Goal: Task Accomplishment & Management: Complete application form

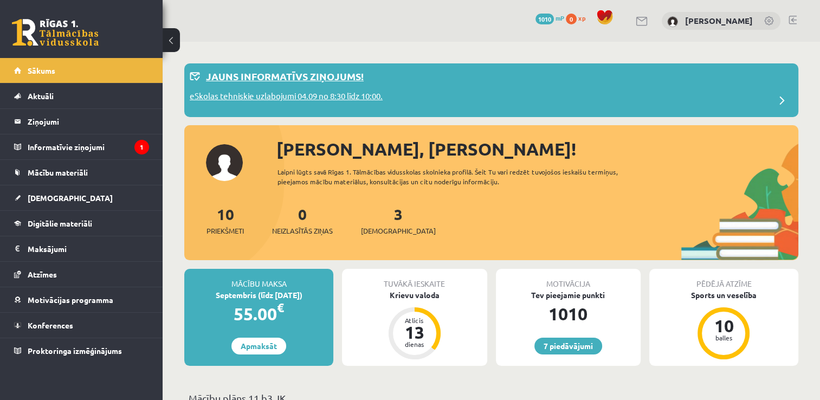
click at [335, 86] on div "Jauns informatīvs ziņojums!" at bounding box center [491, 79] width 603 height 21
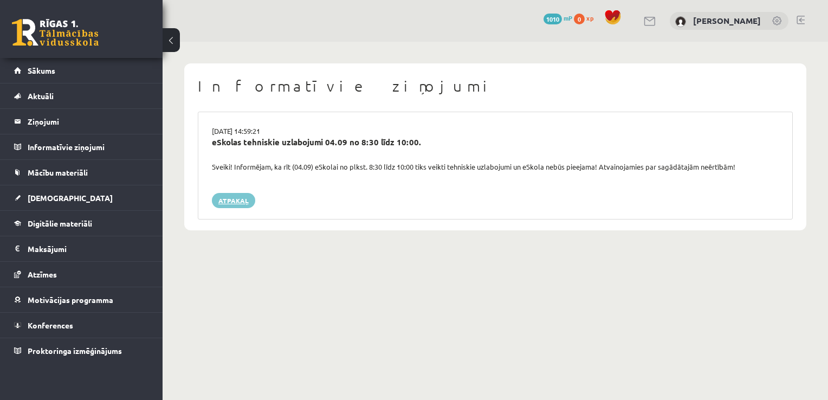
click at [232, 201] on link "Atpakaļ" at bounding box center [233, 200] width 43 height 15
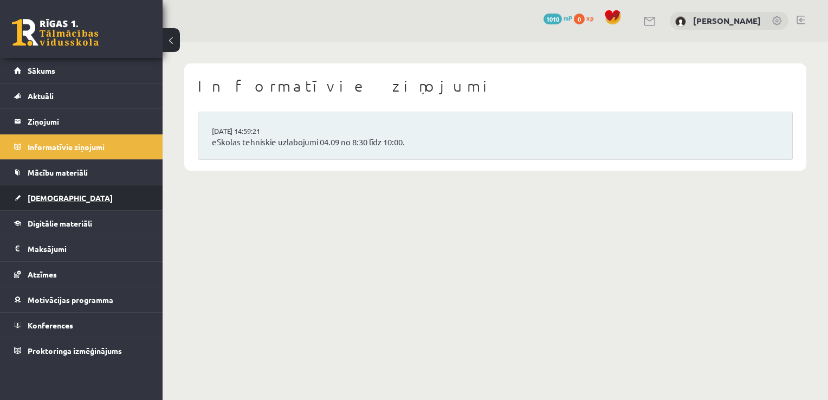
click at [61, 194] on link "[DEMOGRAPHIC_DATA]" at bounding box center [81, 197] width 135 height 25
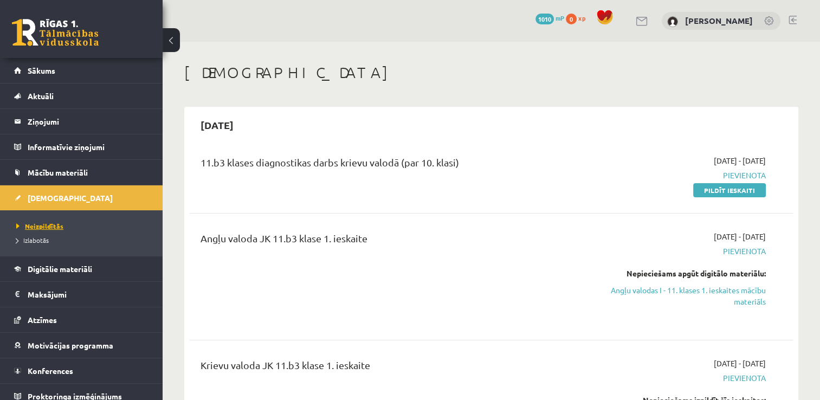
click at [37, 228] on span "Neizpildītās" at bounding box center [39, 226] width 47 height 9
click at [719, 192] on link "Pildīt ieskaiti" at bounding box center [729, 190] width 73 height 14
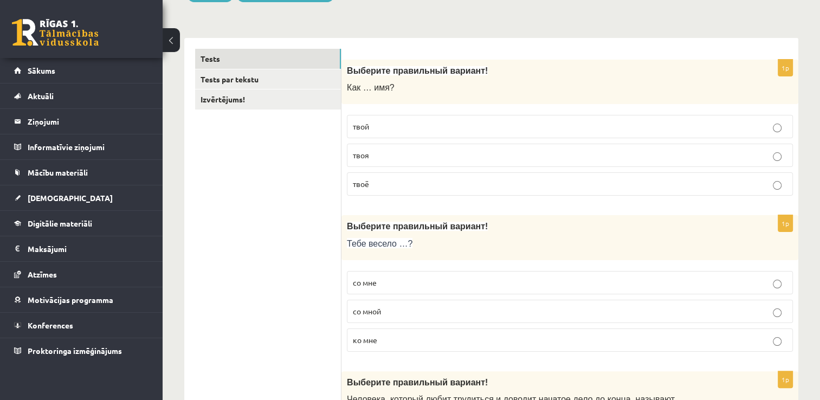
scroll to position [169, 0]
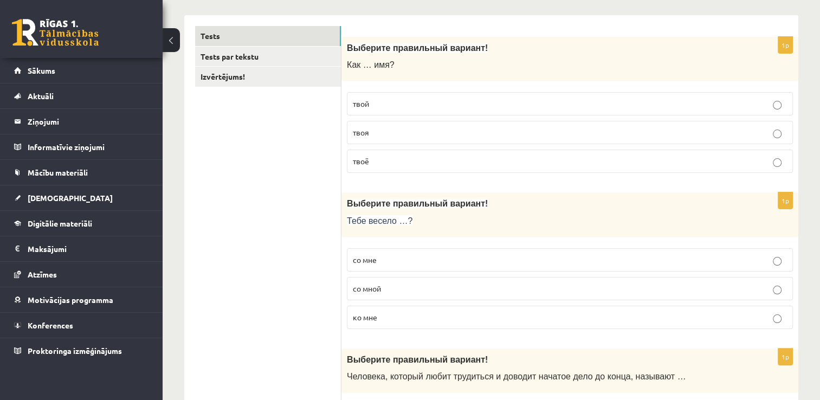
click at [475, 165] on p "твоё" at bounding box center [570, 161] width 434 height 11
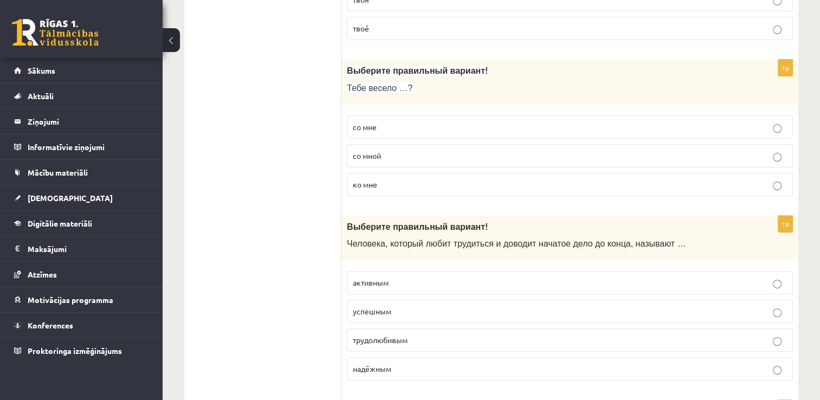
scroll to position [306, 0]
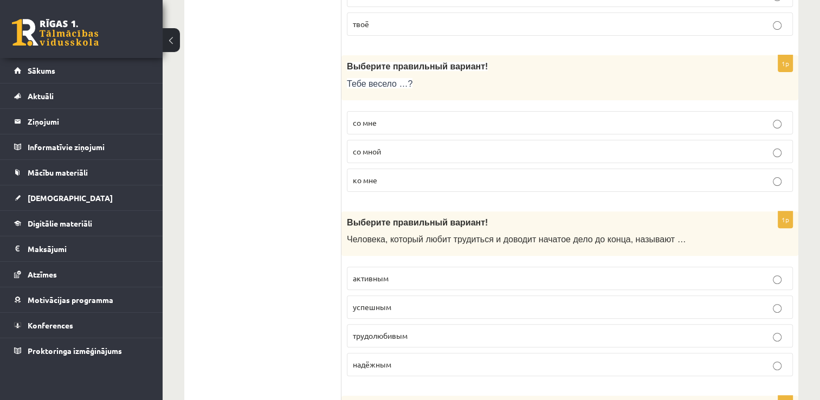
click at [404, 151] on p "со мной" at bounding box center [570, 151] width 434 height 11
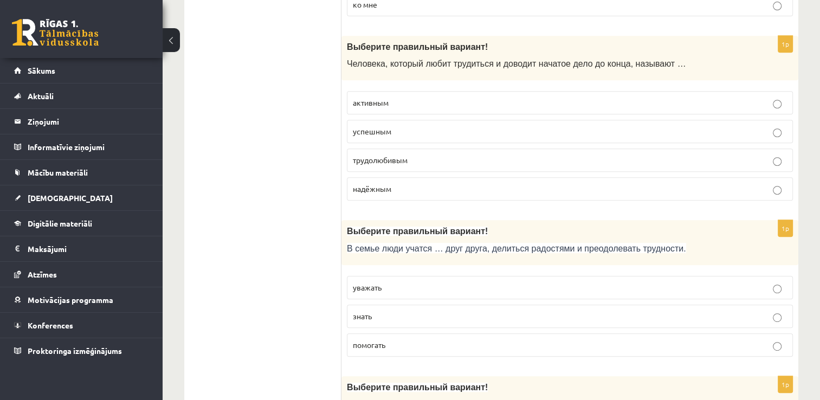
scroll to position [495, 0]
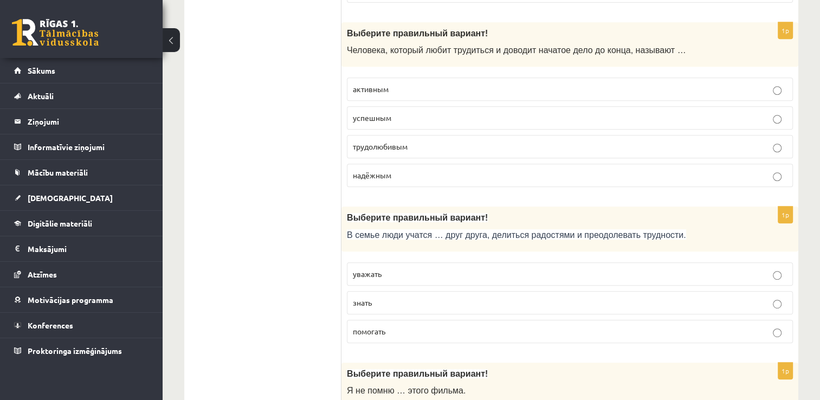
click at [484, 144] on p "трудолюбивым" at bounding box center [570, 146] width 434 height 11
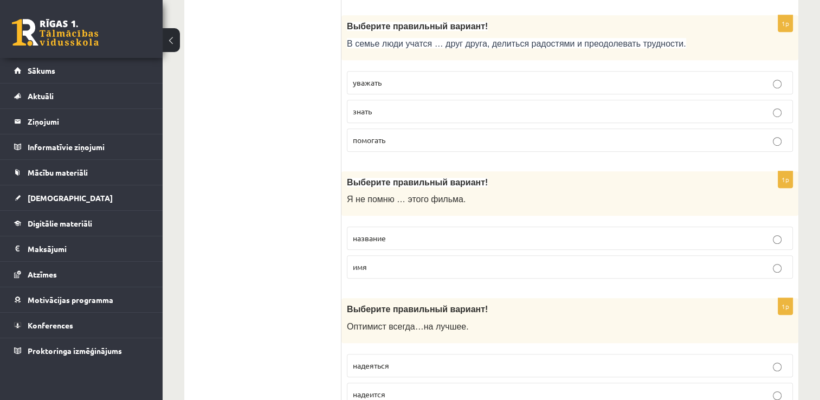
scroll to position [677, 0]
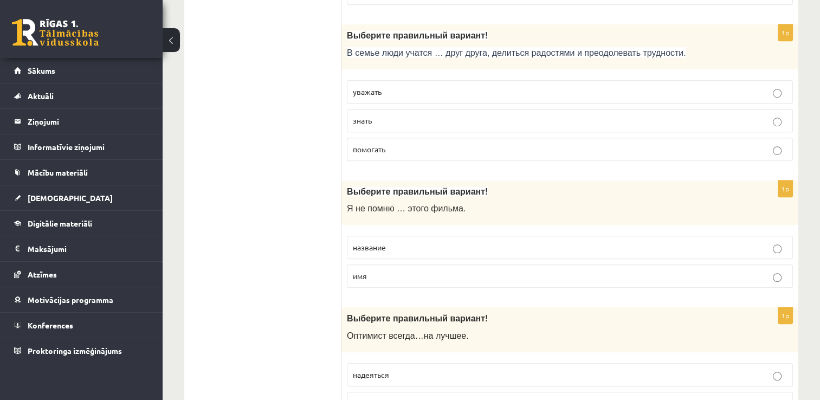
click at [415, 147] on p "помогать" at bounding box center [570, 149] width 434 height 11
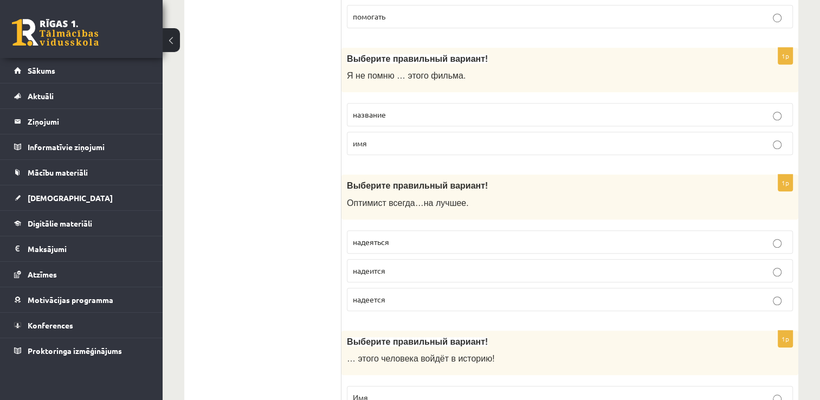
scroll to position [815, 0]
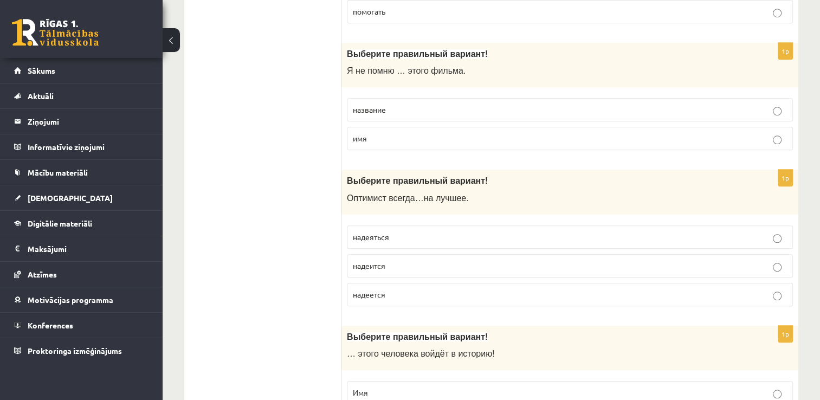
click at [594, 106] on p "название" at bounding box center [570, 109] width 434 height 11
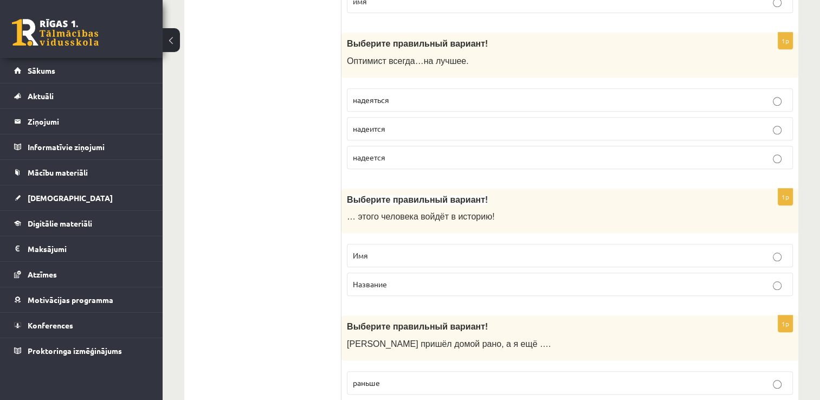
scroll to position [961, 0]
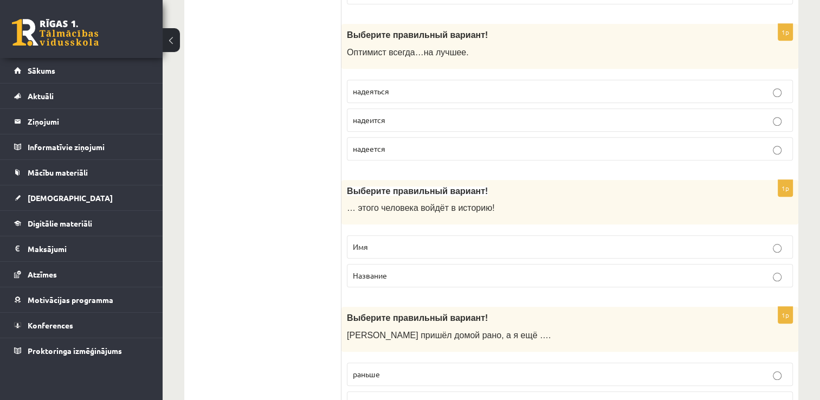
click at [665, 150] on label "надеется" at bounding box center [570, 148] width 446 height 23
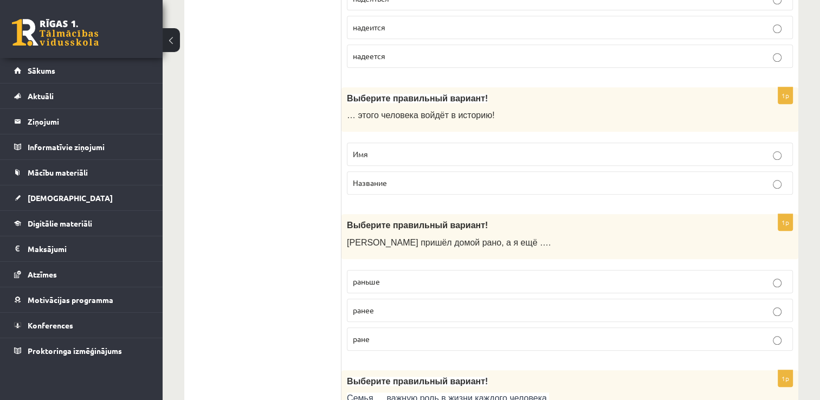
scroll to position [1063, 0]
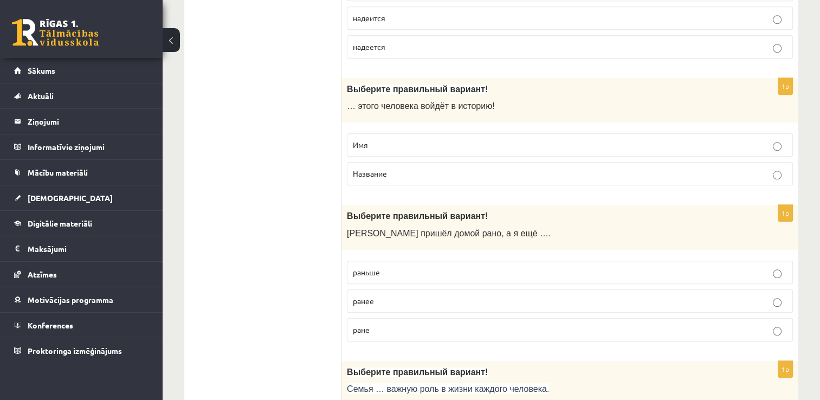
click at [442, 147] on label "Имя" at bounding box center [570, 144] width 446 height 23
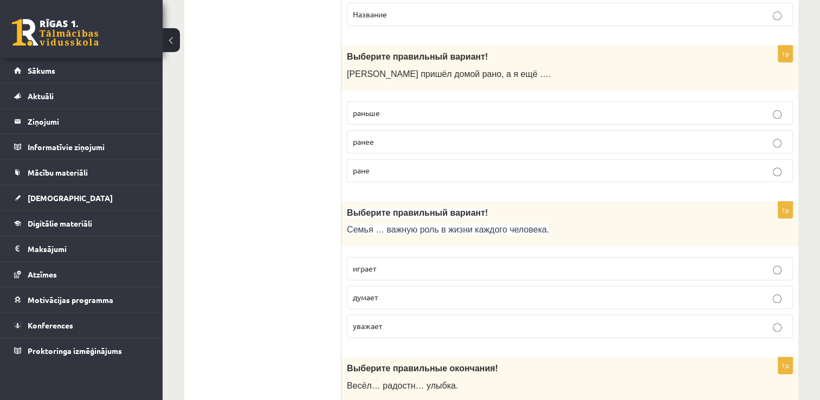
scroll to position [1236, 0]
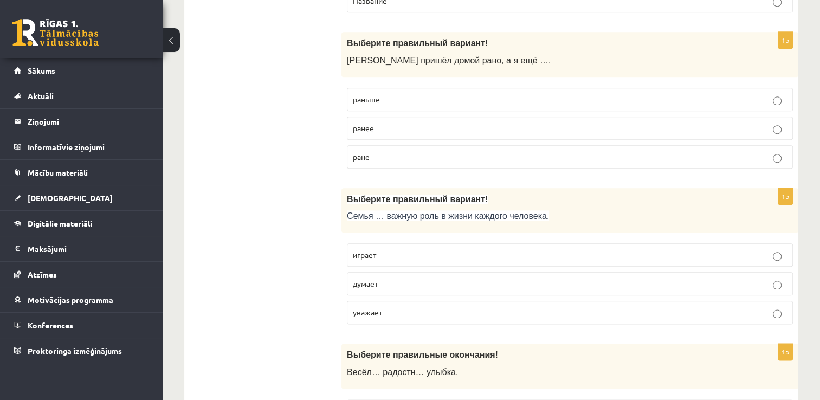
click at [535, 127] on p "ранее" at bounding box center [570, 128] width 434 height 11
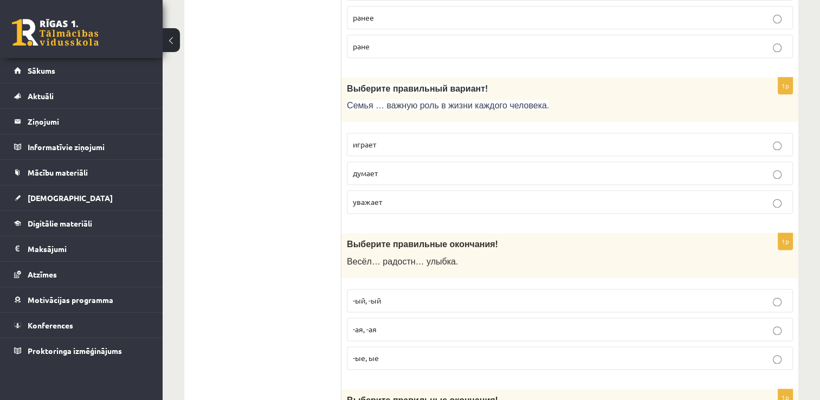
scroll to position [1355, 0]
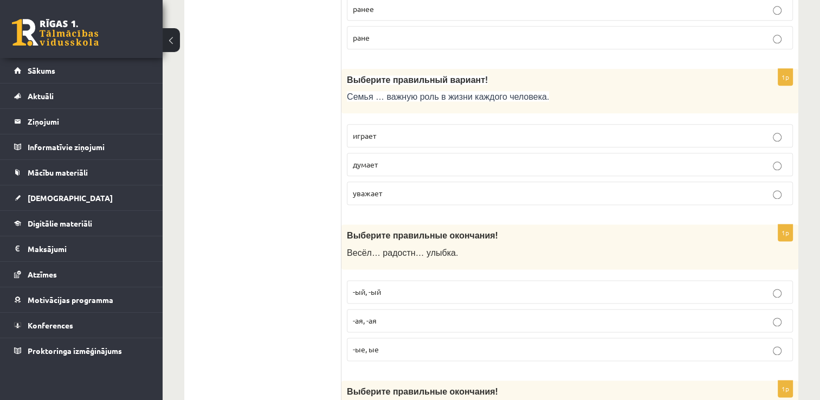
click at [498, 130] on p "играет" at bounding box center [570, 135] width 434 height 11
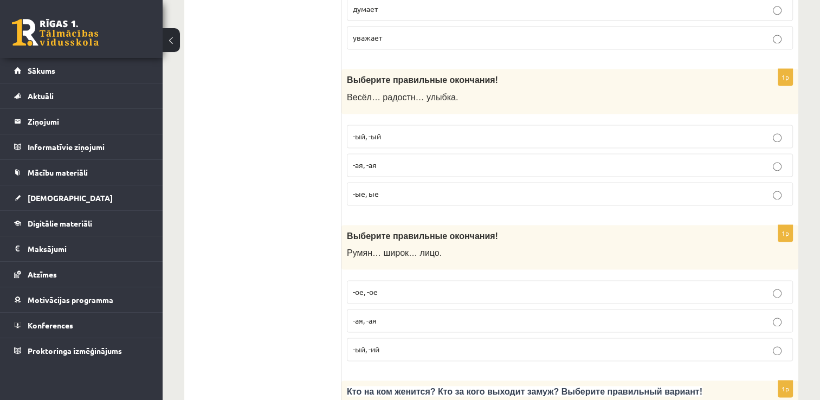
scroll to position [1519, 0]
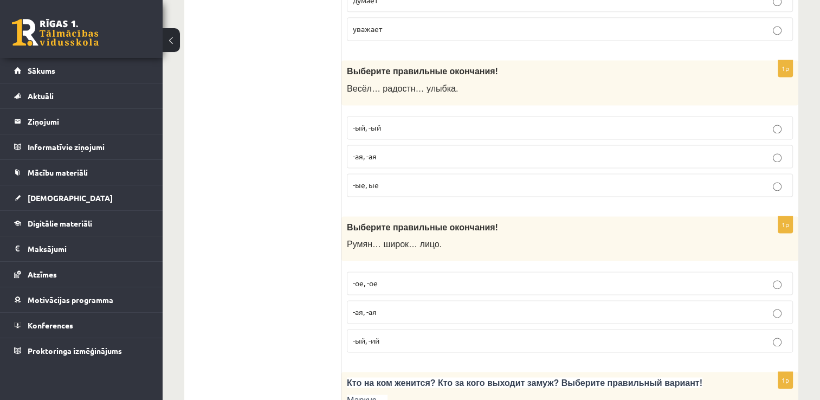
click at [641, 153] on p "-ая, -ая" at bounding box center [570, 156] width 434 height 11
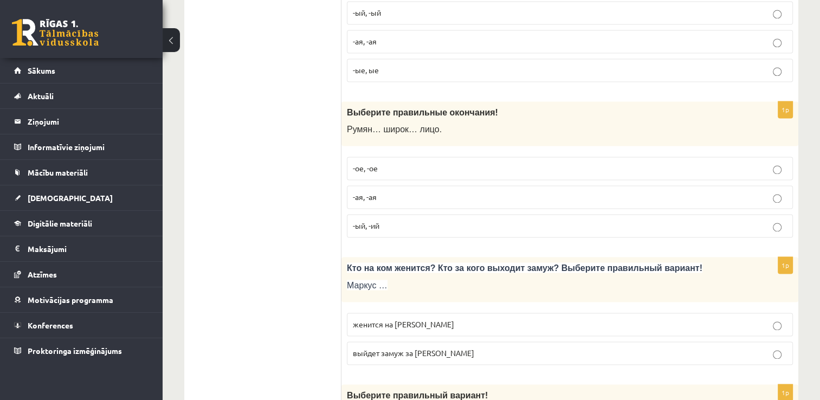
scroll to position [1638, 0]
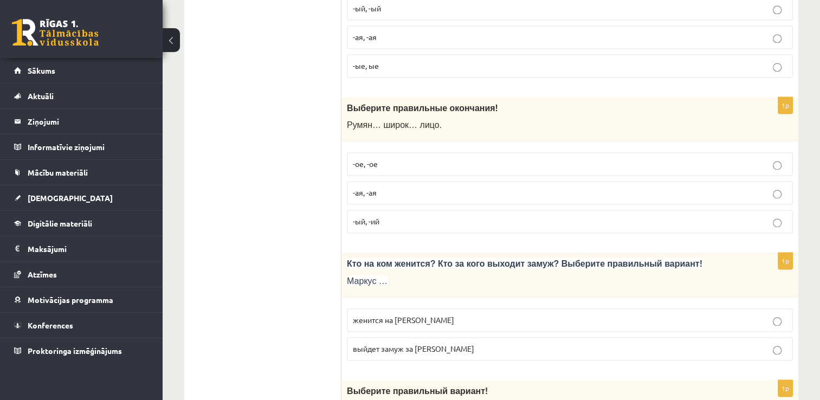
click at [632, 158] on p "-ое, -ое" at bounding box center [570, 163] width 434 height 11
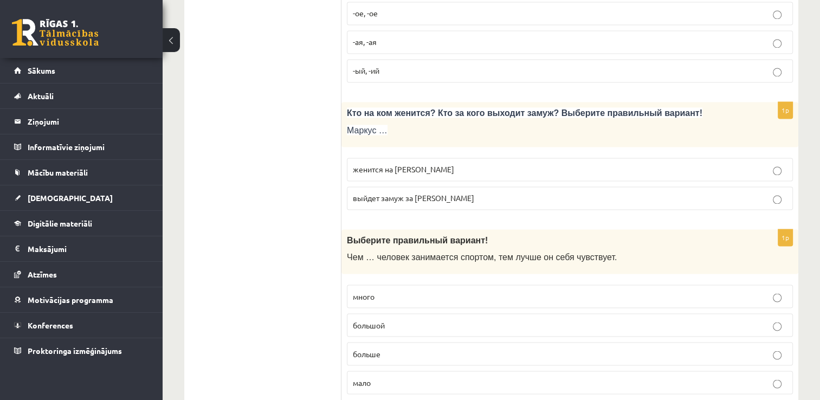
scroll to position [1793, 0]
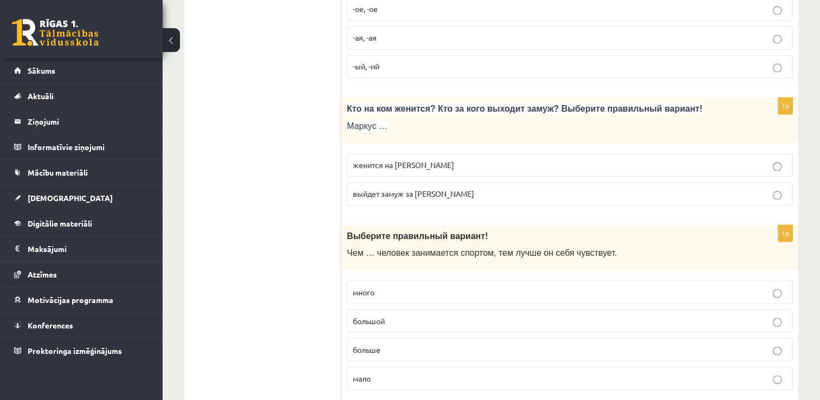
click at [557, 160] on p "женится на Агнии" at bounding box center [570, 164] width 434 height 11
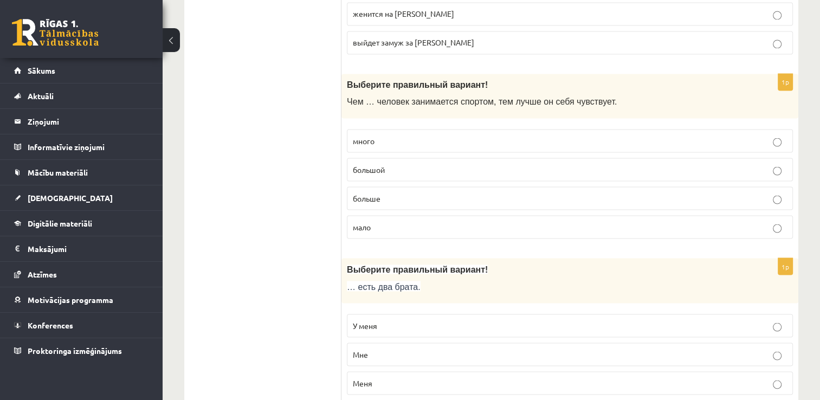
scroll to position [1958, 0]
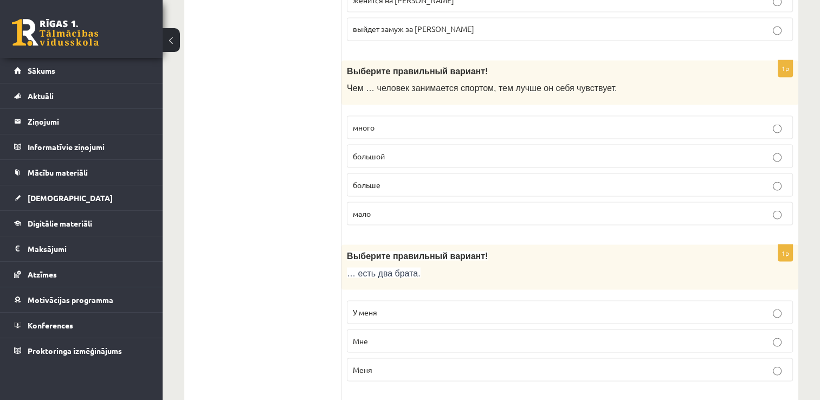
click at [624, 179] on p "больше" at bounding box center [570, 184] width 434 height 11
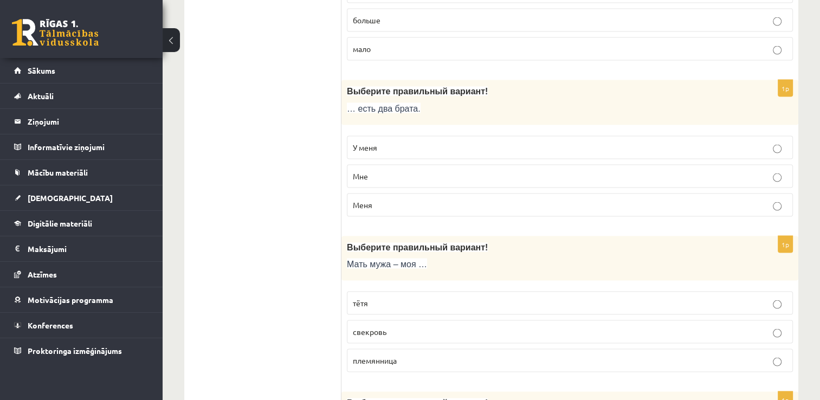
scroll to position [2127, 0]
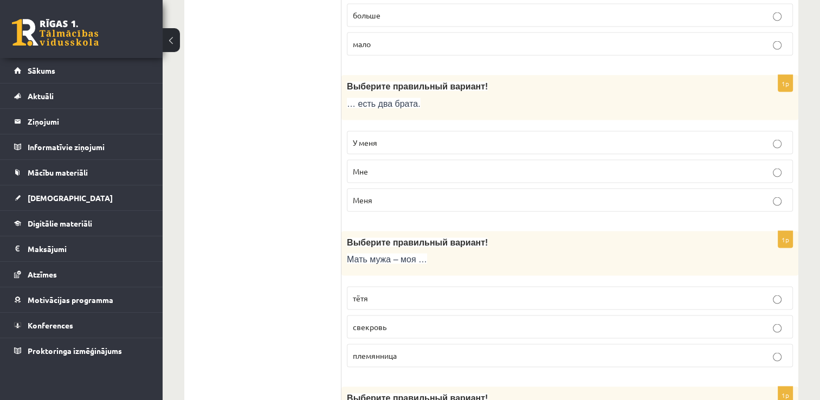
click at [555, 139] on p "У меня" at bounding box center [570, 142] width 434 height 11
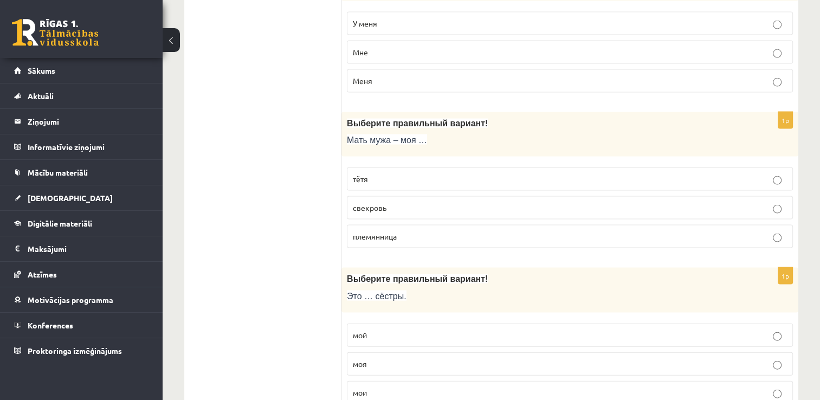
scroll to position [2251, 0]
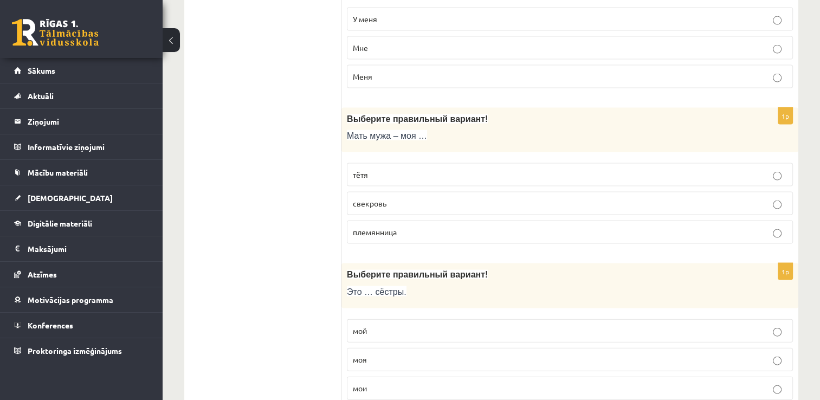
click at [528, 198] on p "свекровь" at bounding box center [570, 203] width 434 height 11
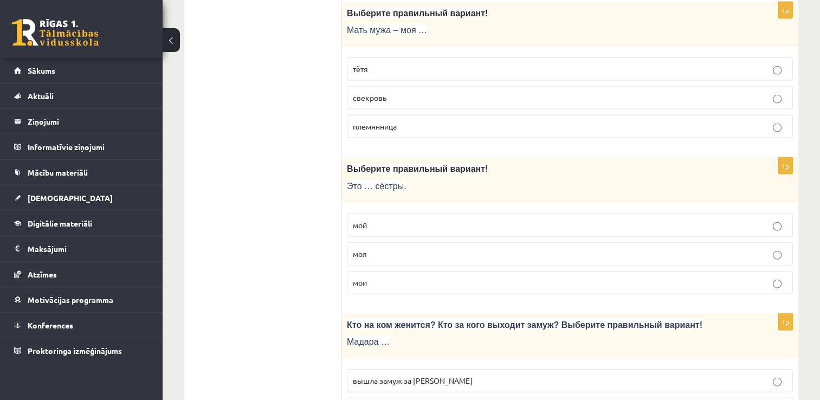
scroll to position [2361, 0]
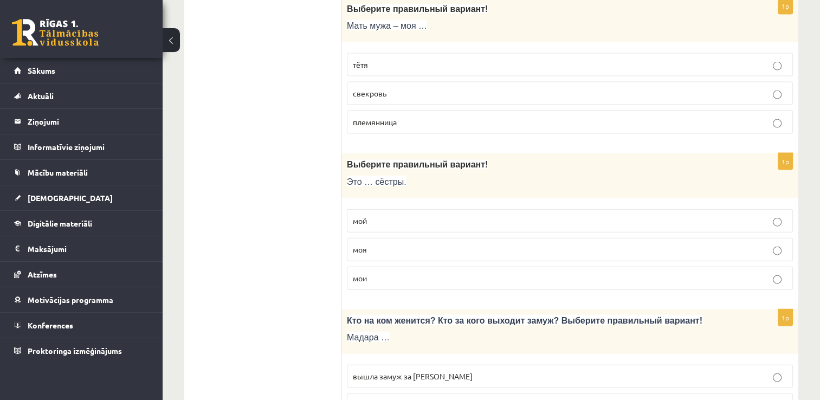
click at [576, 273] on p "мои" at bounding box center [570, 278] width 434 height 11
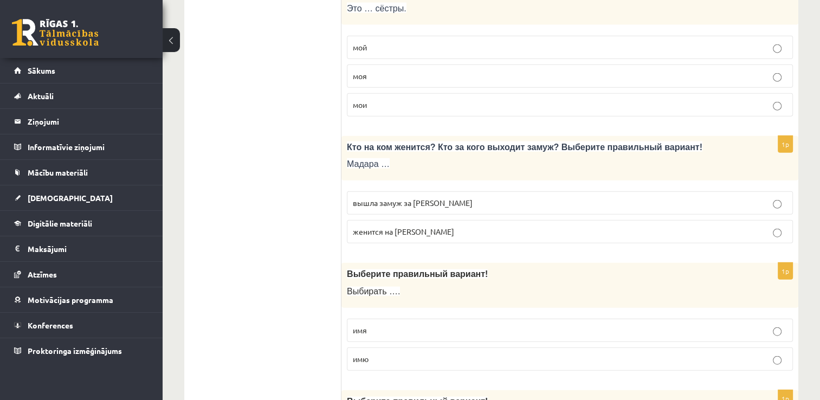
scroll to position [2575, 0]
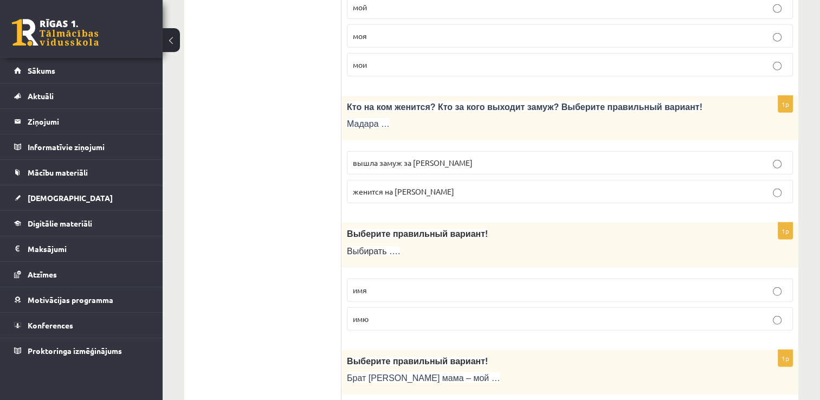
click at [536, 157] on p "вышла замуж за Марка" at bounding box center [570, 162] width 434 height 11
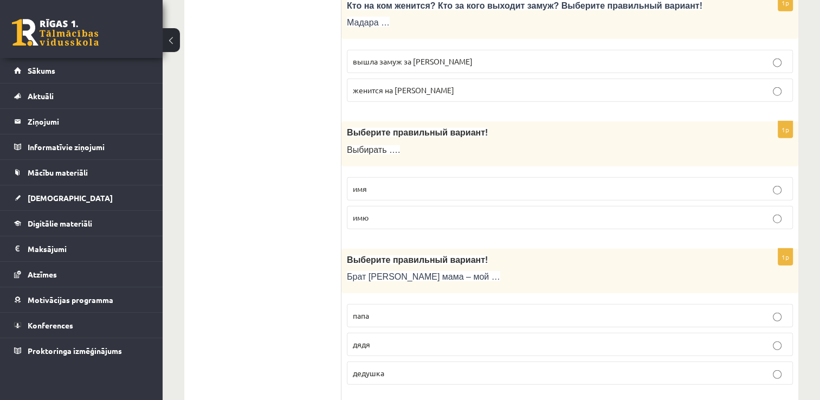
scroll to position [2690, 0]
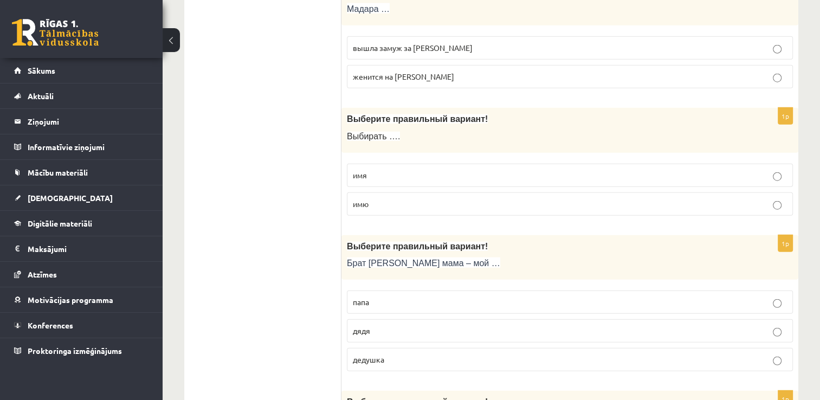
click at [737, 170] on p "имя" at bounding box center [570, 175] width 434 height 11
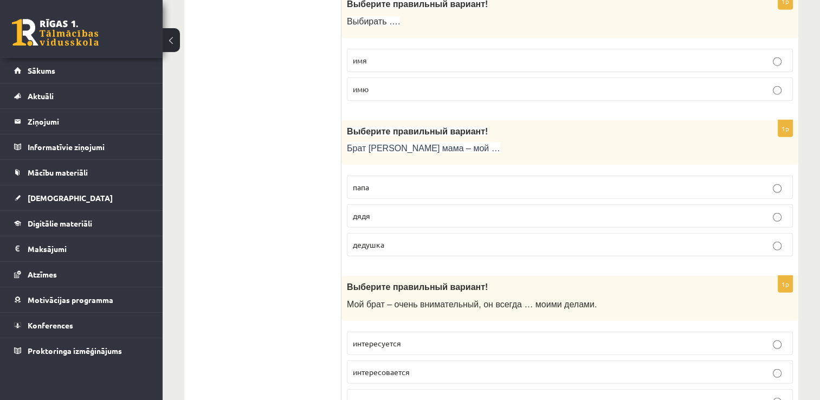
scroll to position [2863, 0]
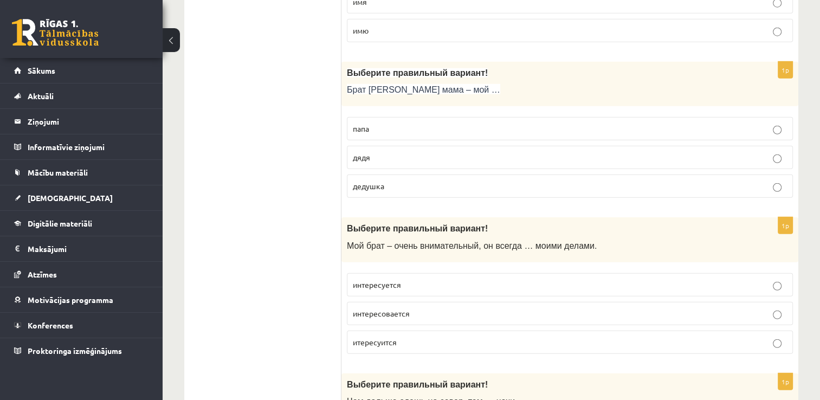
click at [551, 152] on p "дядя" at bounding box center [570, 157] width 434 height 11
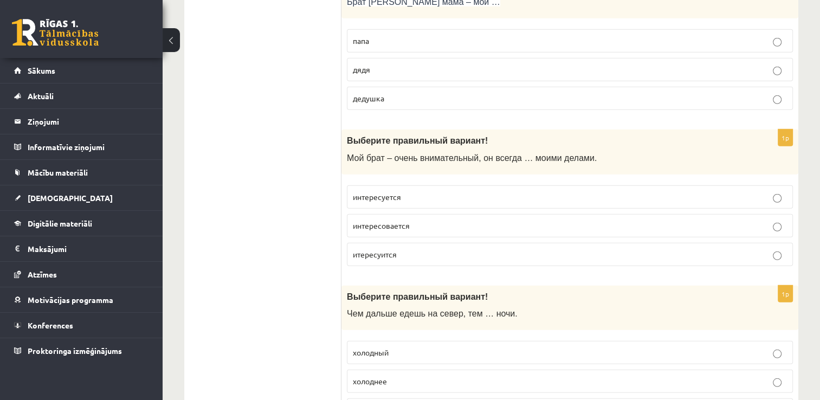
scroll to position [2960, 0]
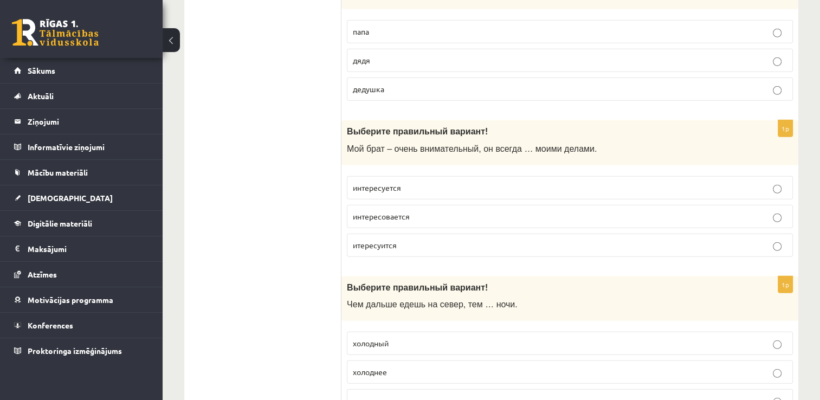
click at [523, 182] on p "интересуется" at bounding box center [570, 187] width 434 height 11
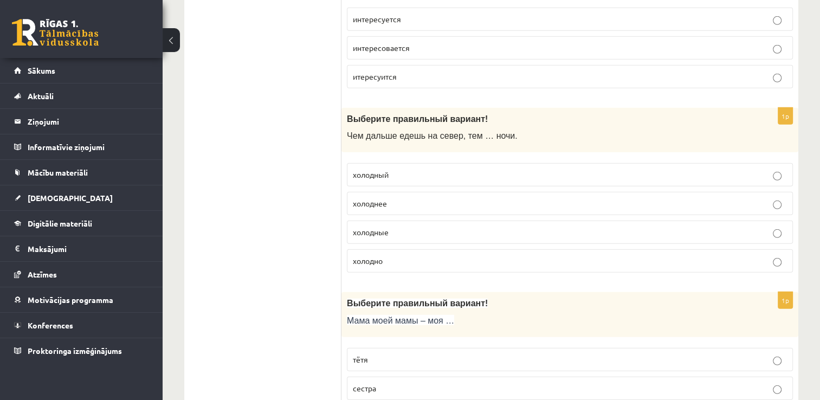
scroll to position [3151, 0]
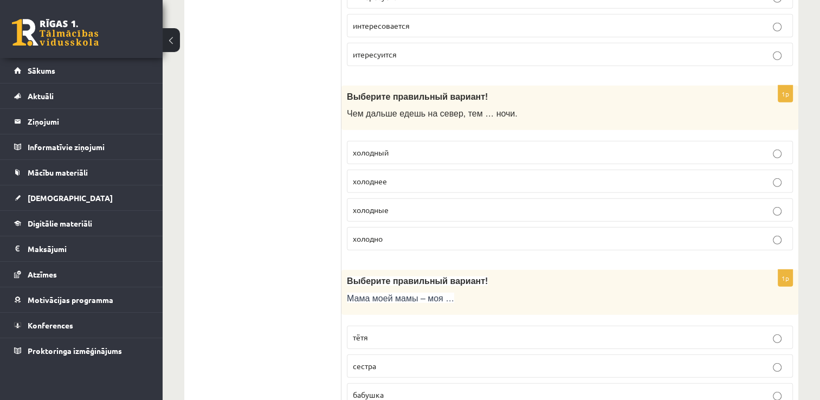
click at [462, 176] on p "холоднее" at bounding box center [570, 181] width 434 height 11
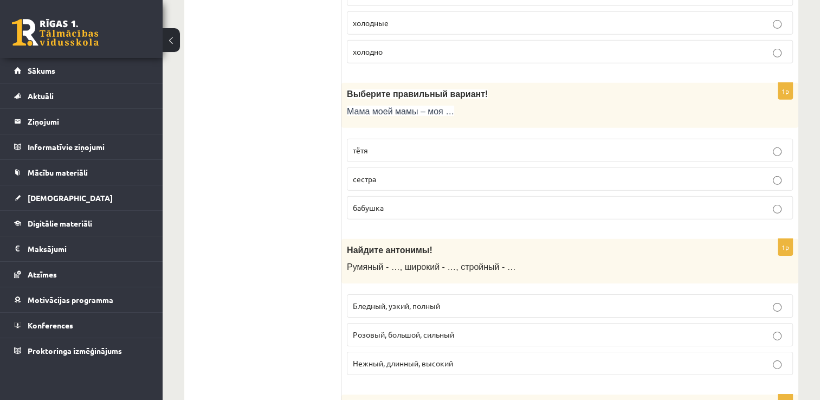
scroll to position [3342, 0]
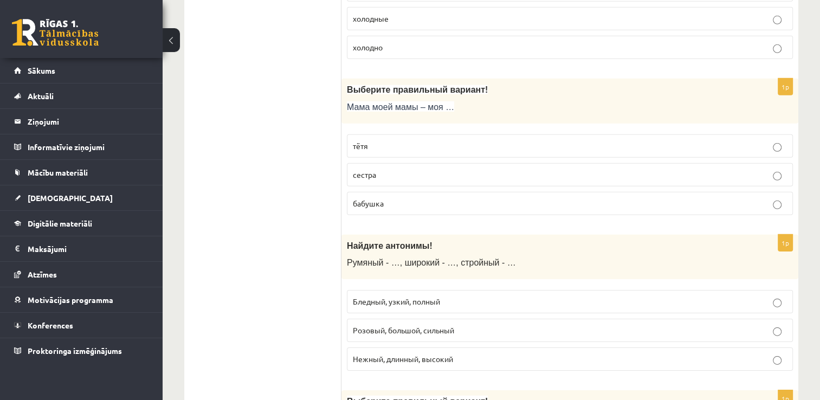
click at [500, 140] on p "тётя" at bounding box center [570, 145] width 434 height 11
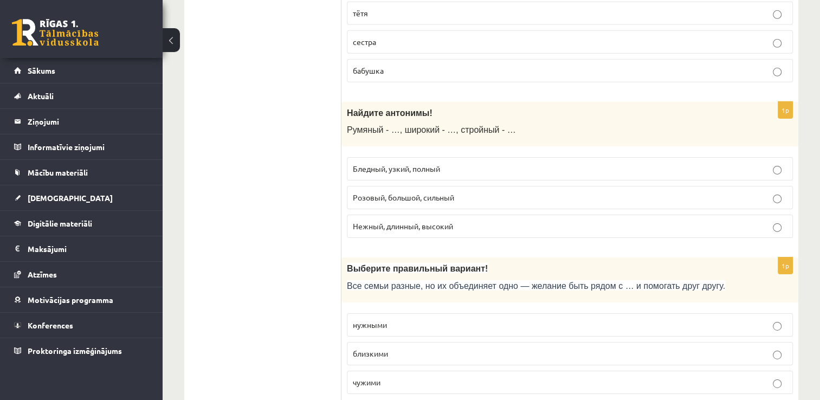
scroll to position [3494, 0]
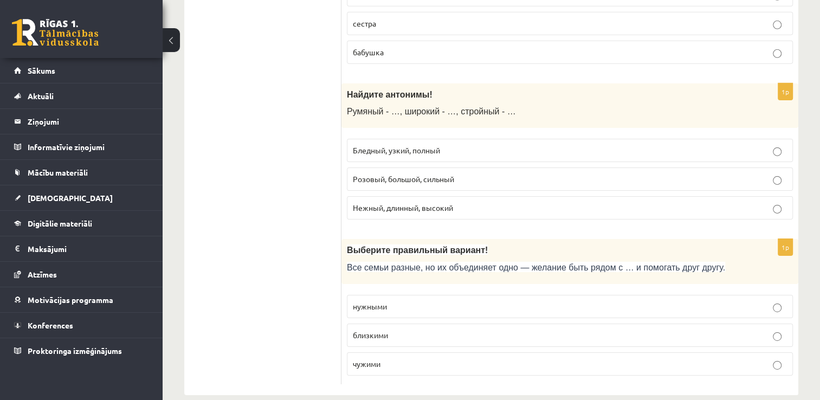
click at [437, 324] on label "близкими" at bounding box center [570, 335] width 446 height 23
click at [425, 142] on label "Бледный, узкий, полный" at bounding box center [570, 150] width 446 height 23
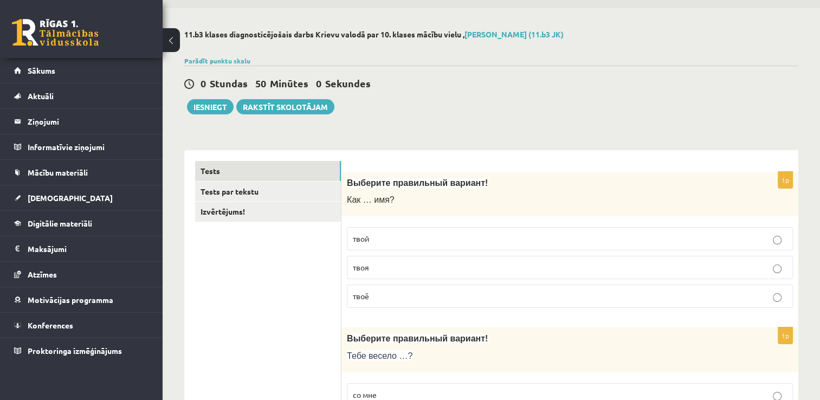
scroll to position [0, 0]
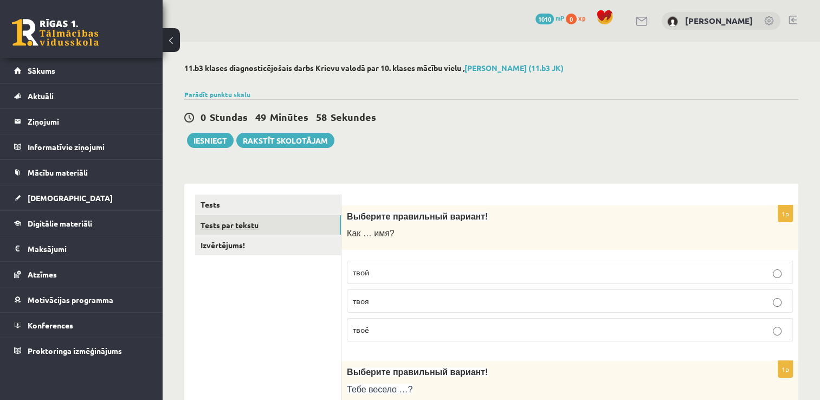
click at [246, 226] on link "Tests par tekstu" at bounding box center [268, 225] width 146 height 20
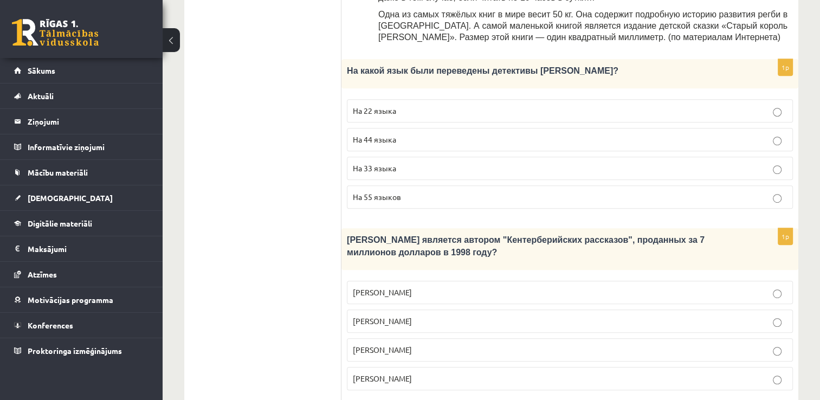
scroll to position [600, 0]
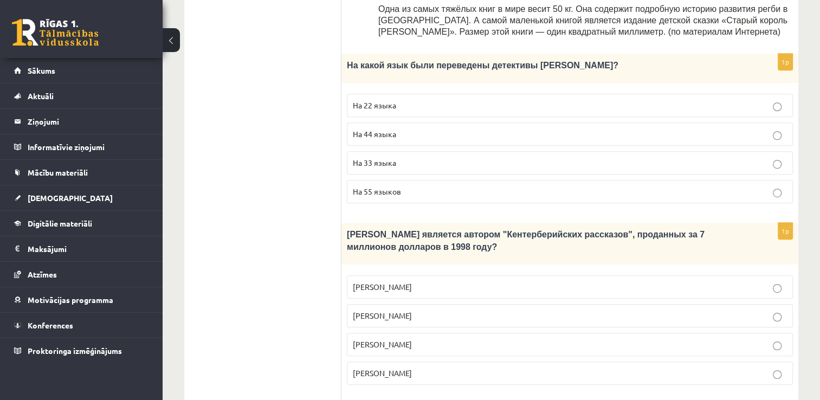
click at [713, 333] on label "Джефри Чосер" at bounding box center [570, 344] width 446 height 23
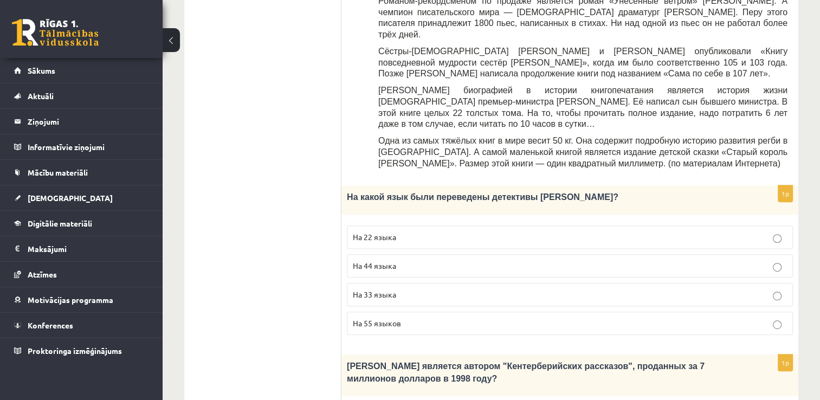
scroll to position [472, 0]
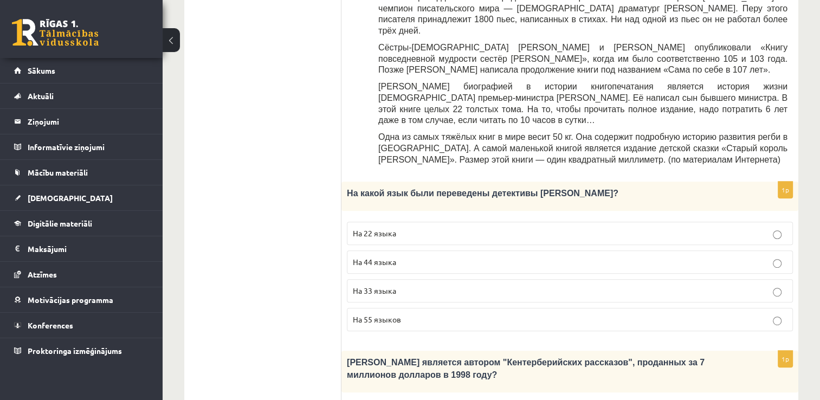
click at [480, 256] on p "На 44 языка" at bounding box center [570, 261] width 434 height 11
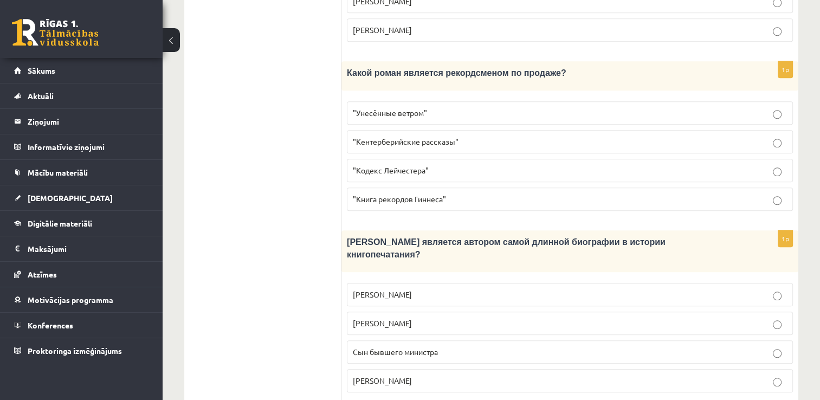
scroll to position [937, 0]
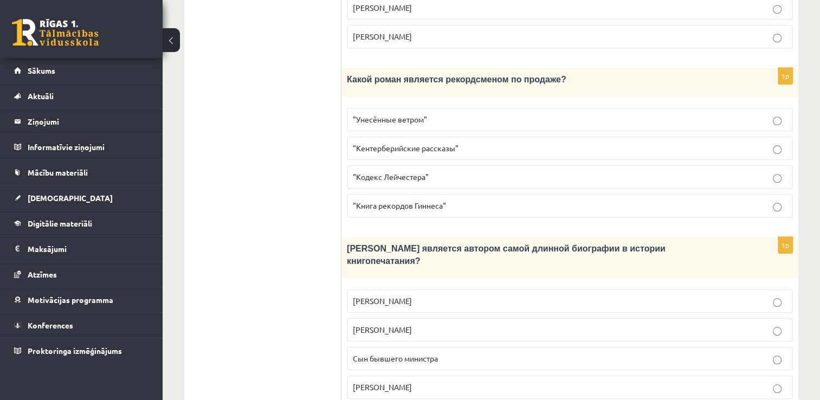
click at [562, 114] on p ""Унесённые ветром"" at bounding box center [570, 119] width 434 height 11
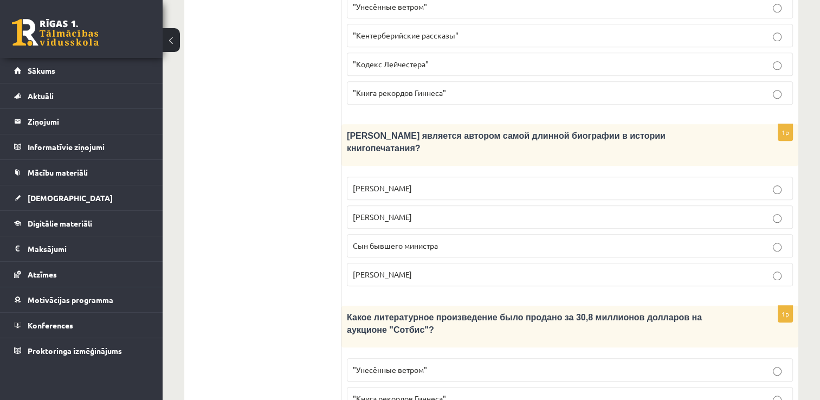
scroll to position [1052, 0]
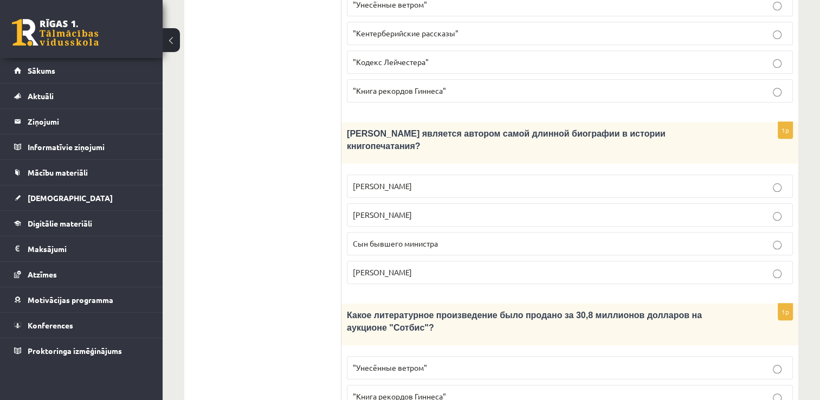
click at [531, 232] on label "Сын бывшего министра" at bounding box center [570, 243] width 446 height 23
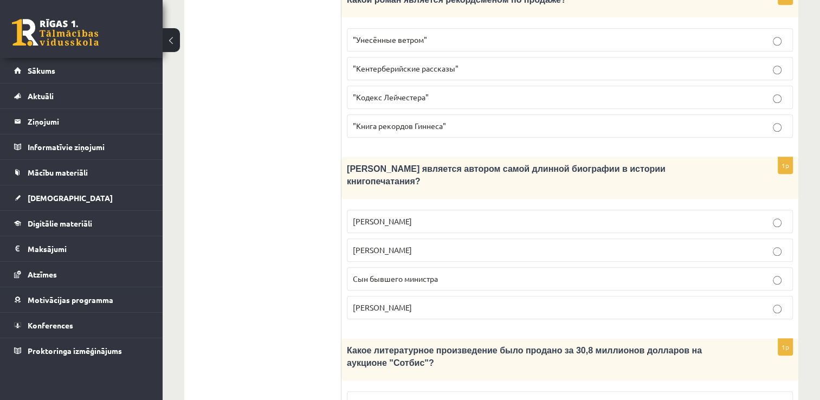
scroll to position [1095, 0]
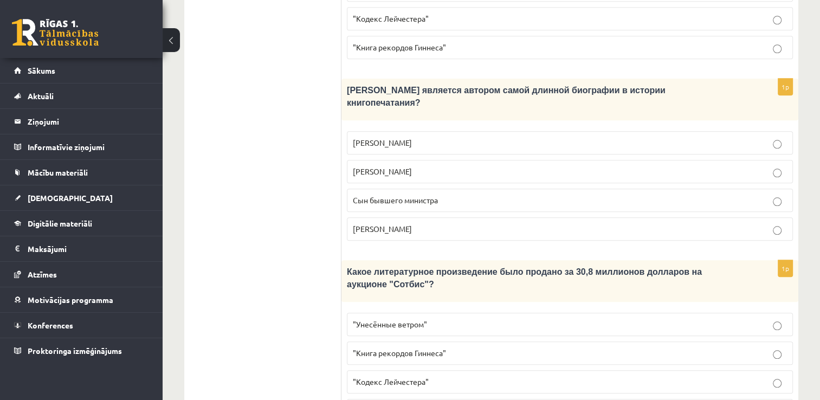
click at [420, 377] on span ""Кодекс Лейчестера"" at bounding box center [391, 382] width 76 height 10
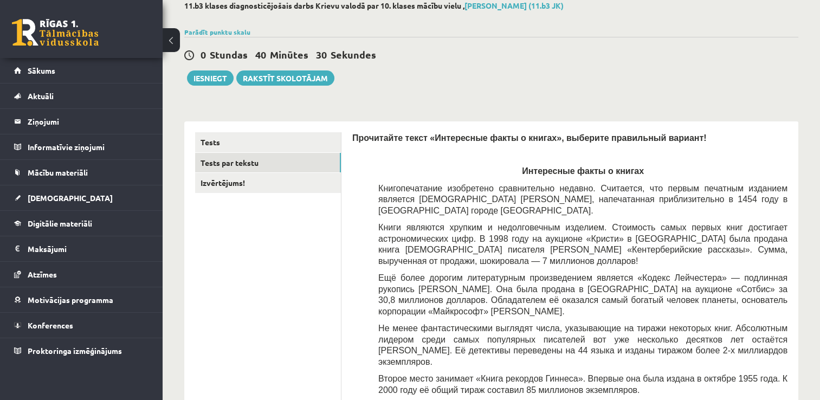
scroll to position [0, 0]
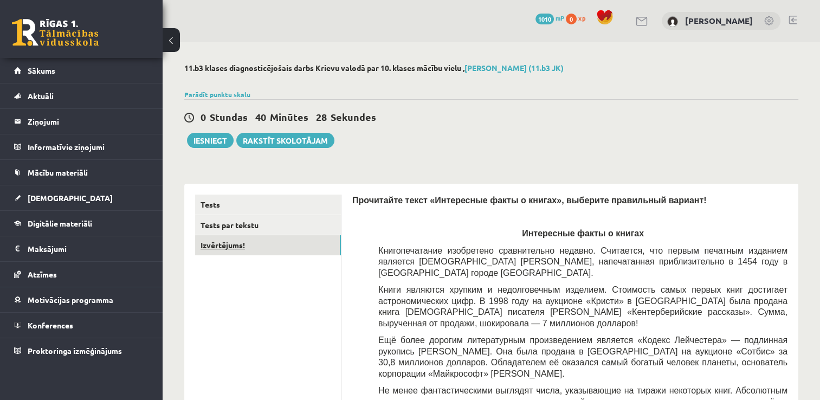
click at [239, 246] on link "Izvērtējums!" at bounding box center [268, 245] width 146 height 20
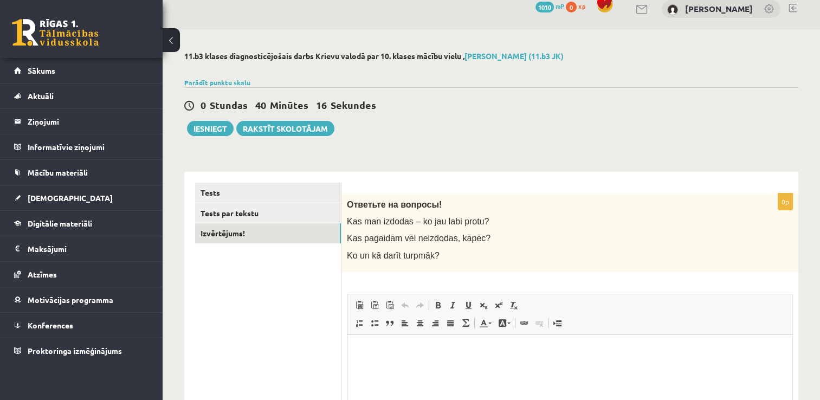
scroll to position [11, 0]
click at [210, 131] on button "Iesniegt" at bounding box center [210, 129] width 47 height 15
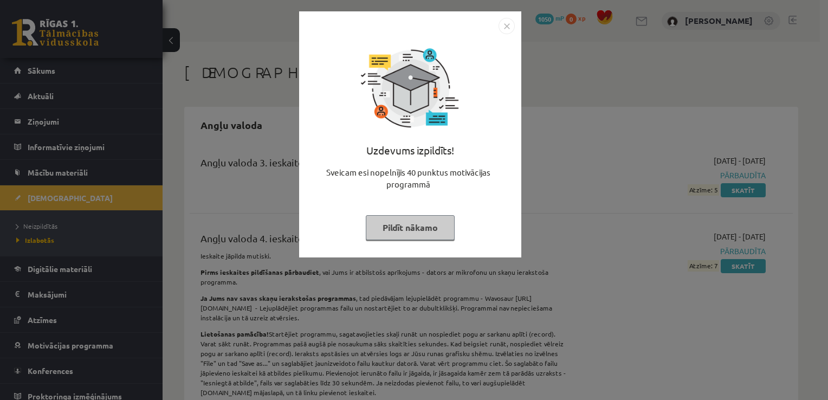
click at [400, 223] on button "Pildīt nākamo" at bounding box center [410, 227] width 89 height 25
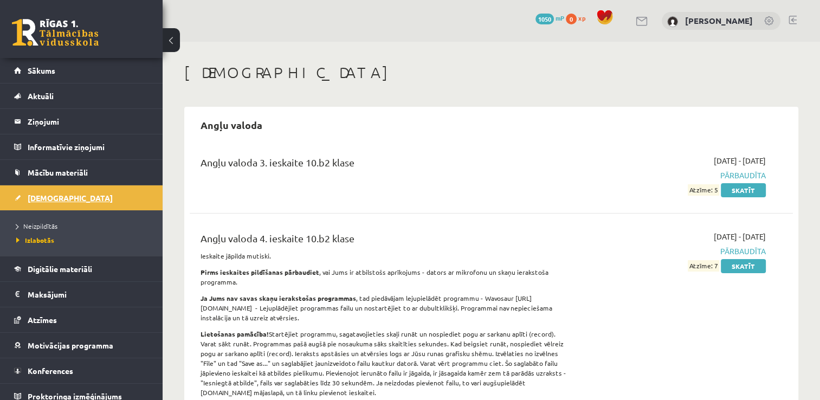
click at [66, 194] on link "[DEMOGRAPHIC_DATA]" at bounding box center [81, 197] width 135 height 25
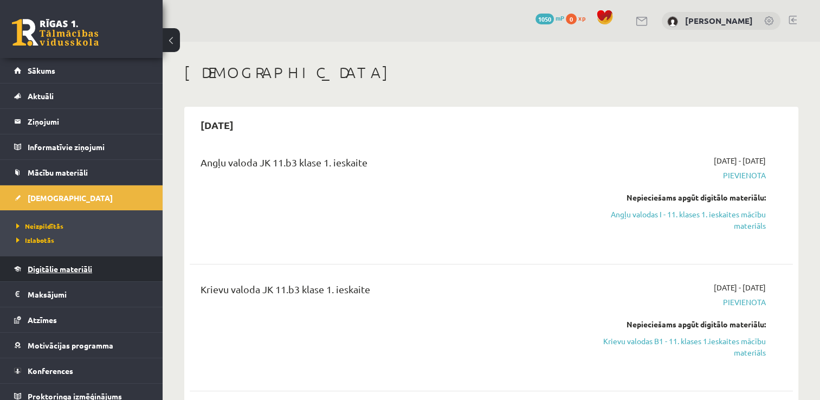
click at [64, 276] on link "Digitālie materiāli" at bounding box center [81, 268] width 135 height 25
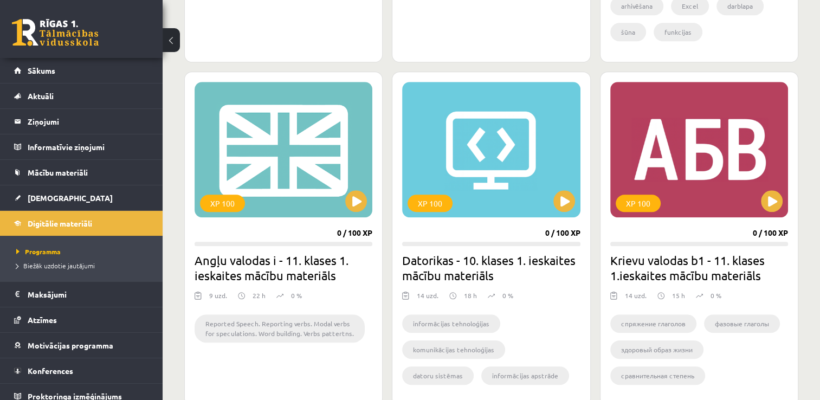
scroll to position [931, 0]
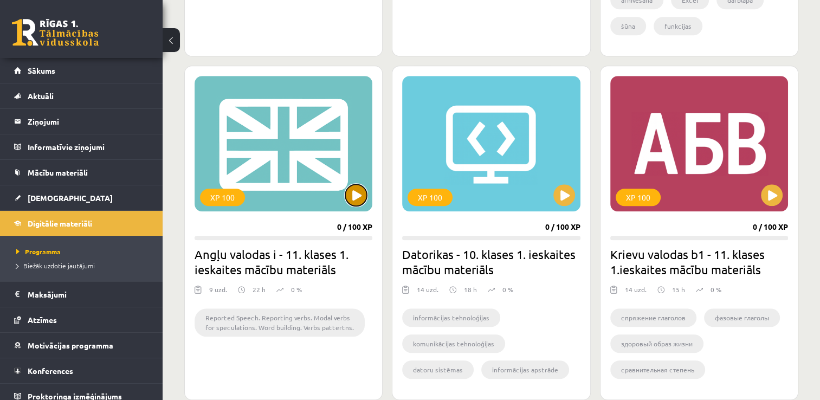
click at [357, 198] on button at bounding box center [356, 195] width 22 height 22
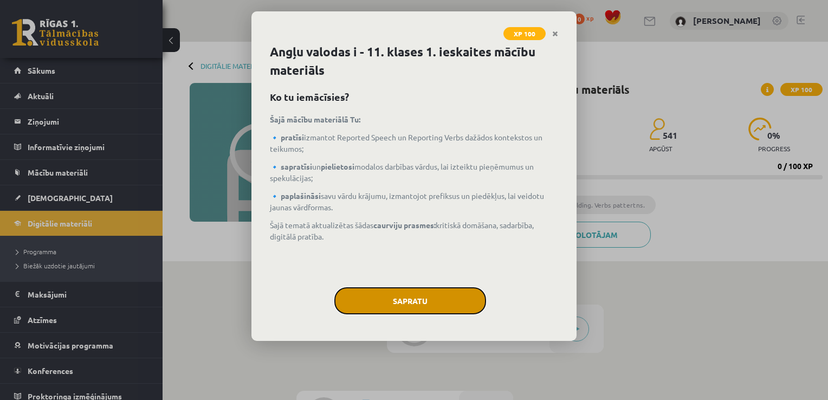
click at [417, 303] on button "Sapratu" at bounding box center [411, 300] width 152 height 27
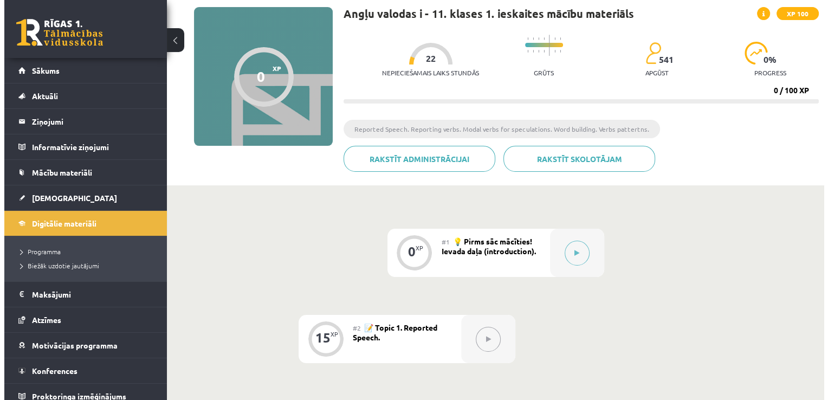
scroll to position [57, 0]
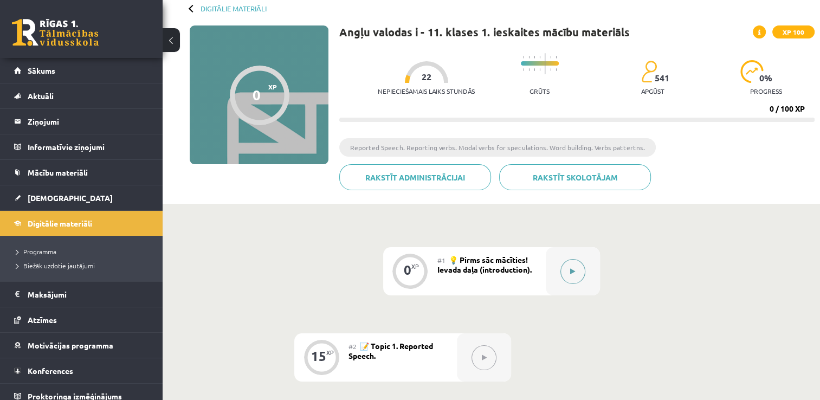
click at [572, 277] on button at bounding box center [573, 271] width 25 height 25
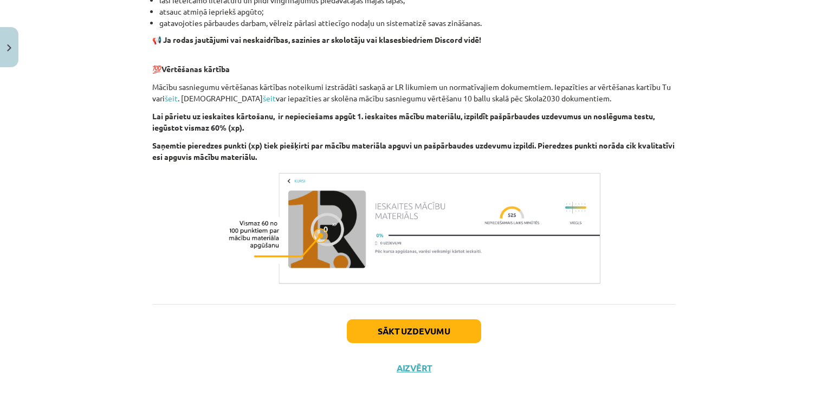
scroll to position [740, 0]
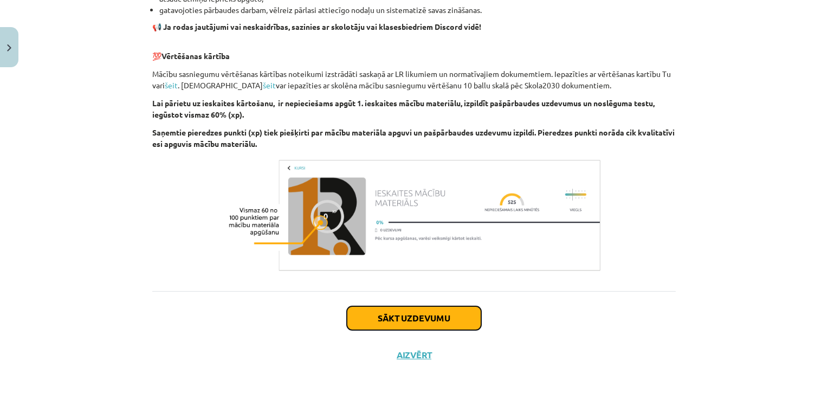
click at [394, 320] on button "Sākt uzdevumu" at bounding box center [414, 318] width 134 height 24
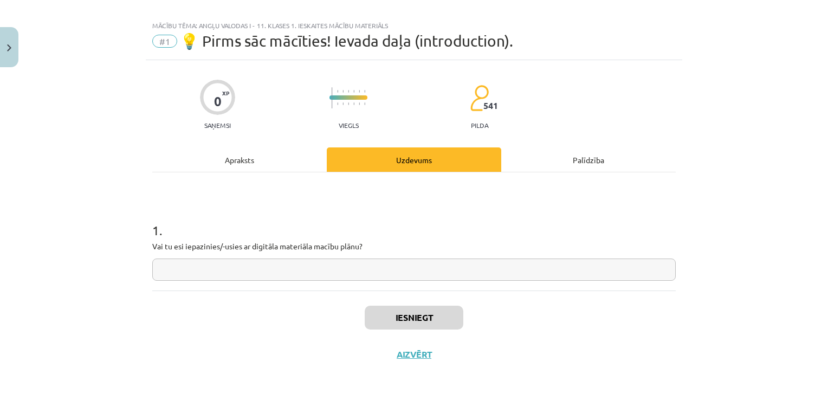
scroll to position [11, 0]
click at [330, 272] on input "text" at bounding box center [414, 271] width 524 height 22
type input "*"
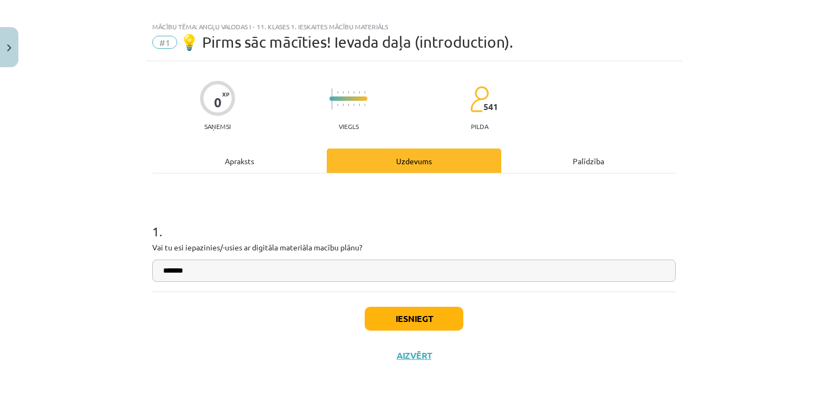
type input "*******"
click at [428, 319] on button "Iesniegt" at bounding box center [414, 319] width 99 height 24
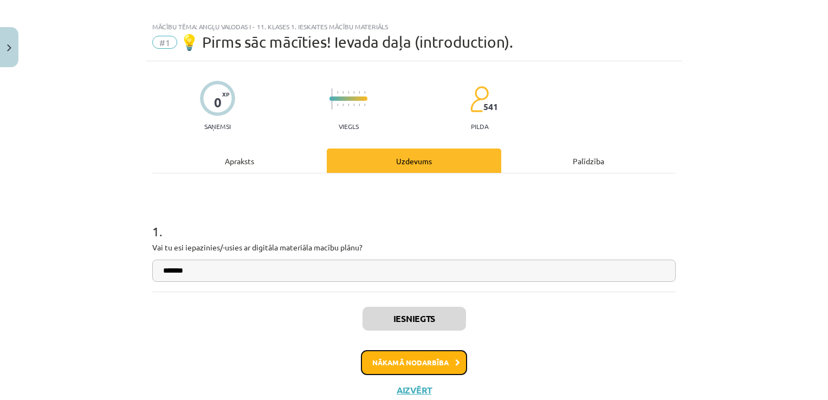
click at [409, 368] on button "Nākamā nodarbība" at bounding box center [414, 362] width 106 height 25
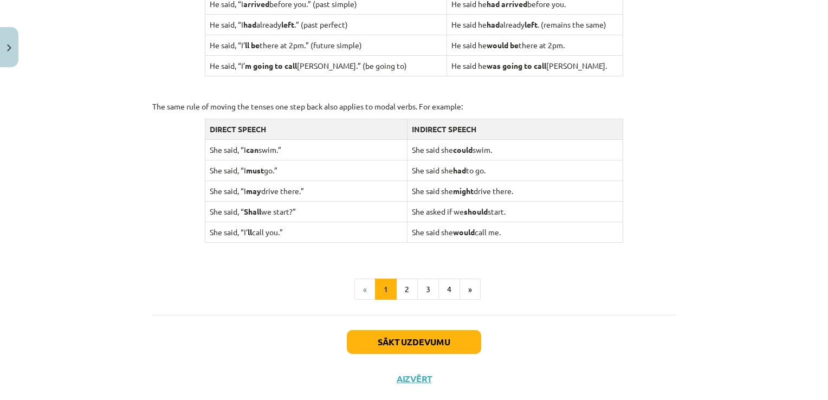
scroll to position [1047, 0]
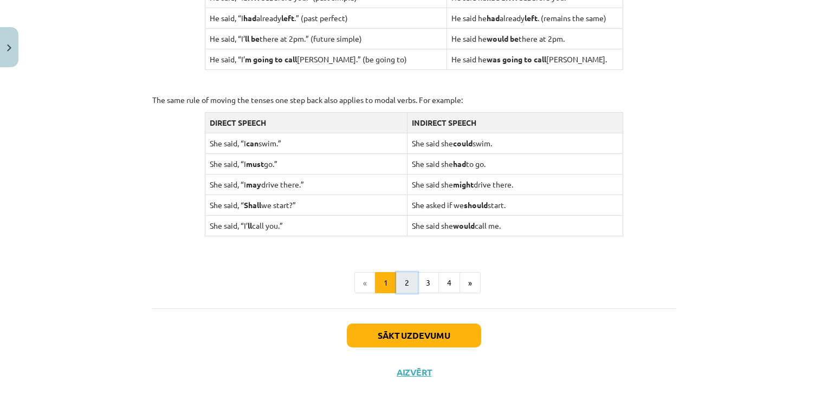
click at [396, 285] on button "2" at bounding box center [407, 283] width 22 height 22
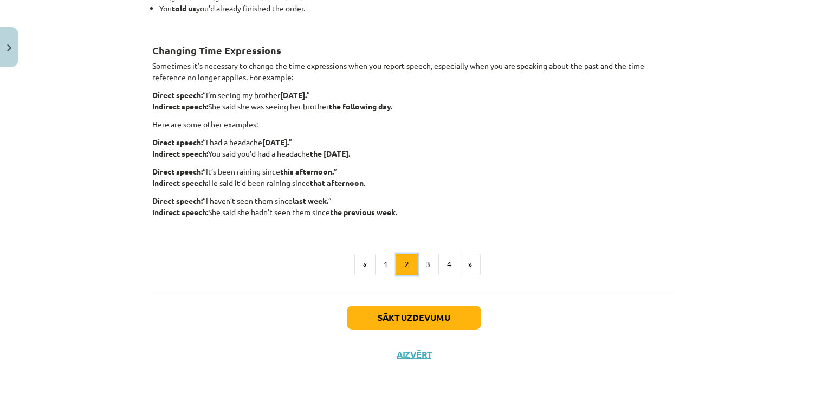
scroll to position [194, 0]
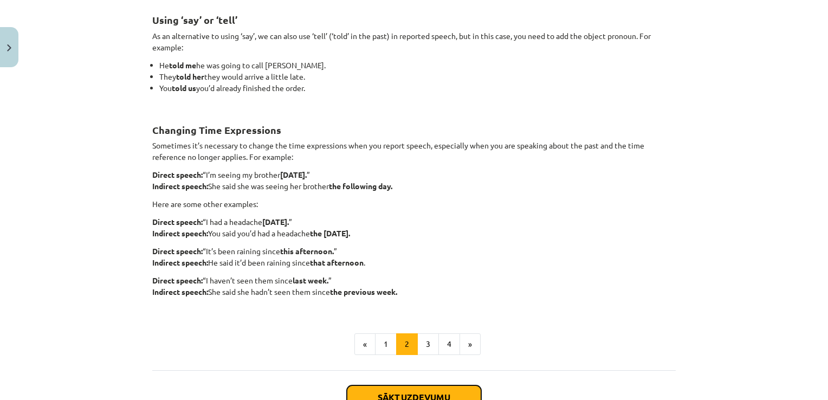
click at [401, 393] on button "Sākt uzdevumu" at bounding box center [414, 397] width 134 height 24
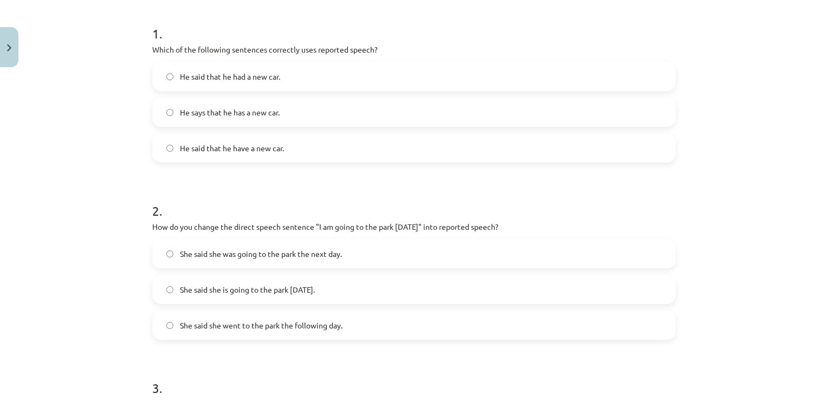
scroll to position [212, 0]
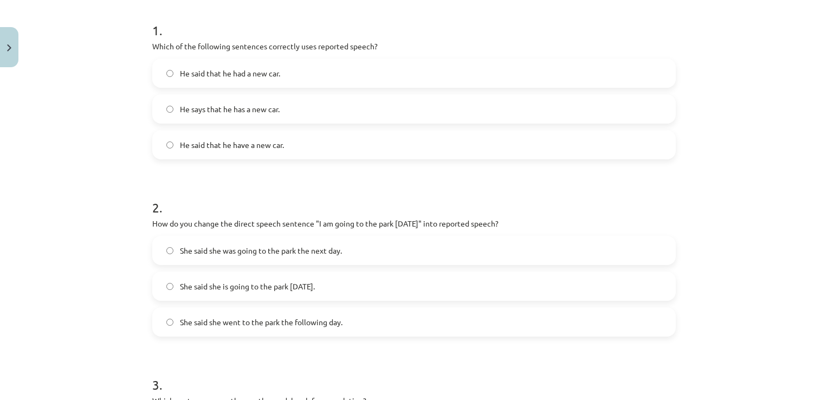
click at [262, 112] on span "He says that he has a new car." at bounding box center [230, 109] width 100 height 11
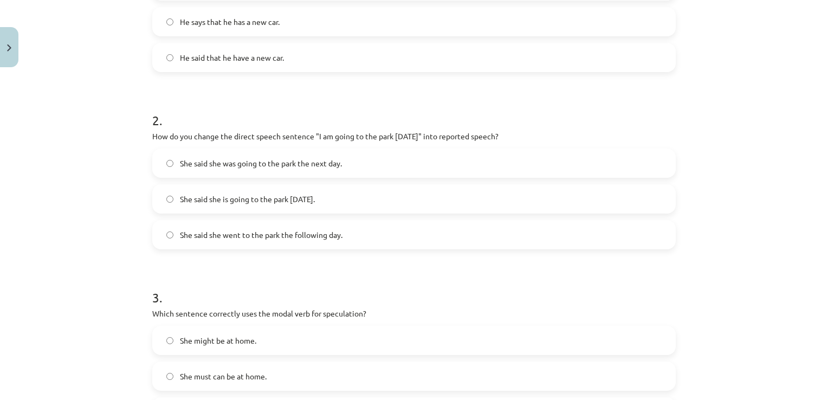
scroll to position [303, 0]
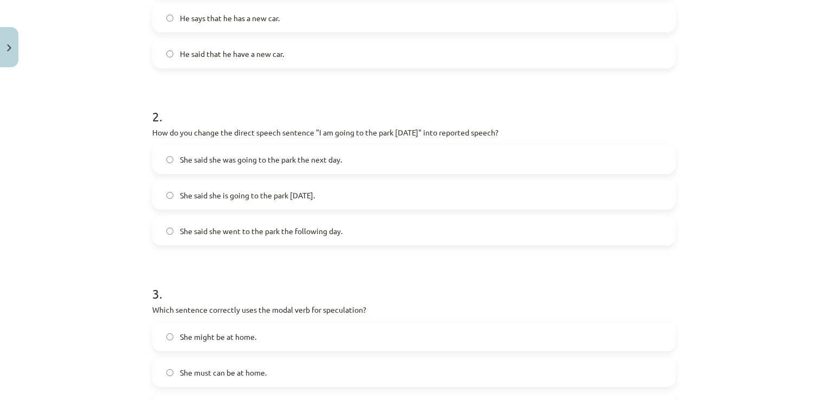
click at [353, 160] on label "She said she was going to the park the next day." at bounding box center [414, 159] width 522 height 27
click at [259, 198] on span "She said she is going to the park [DATE]." at bounding box center [247, 195] width 135 height 11
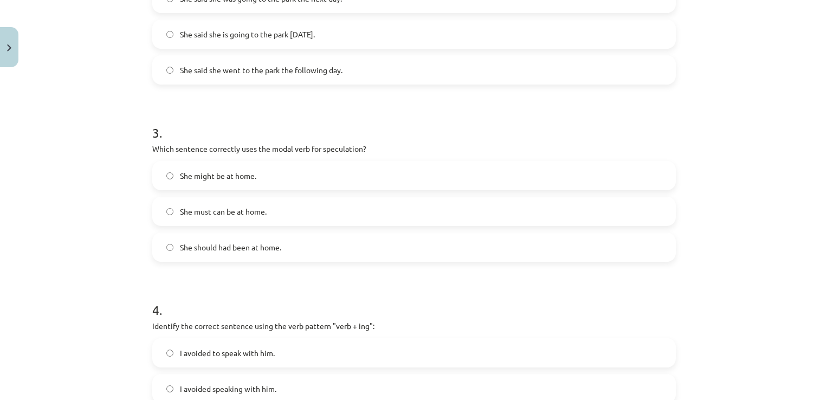
scroll to position [470, 0]
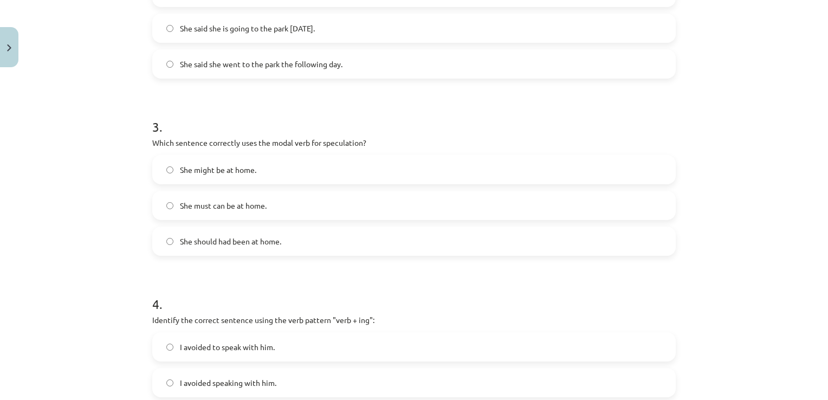
click at [226, 168] on span "She might be at home." at bounding box center [218, 169] width 76 height 11
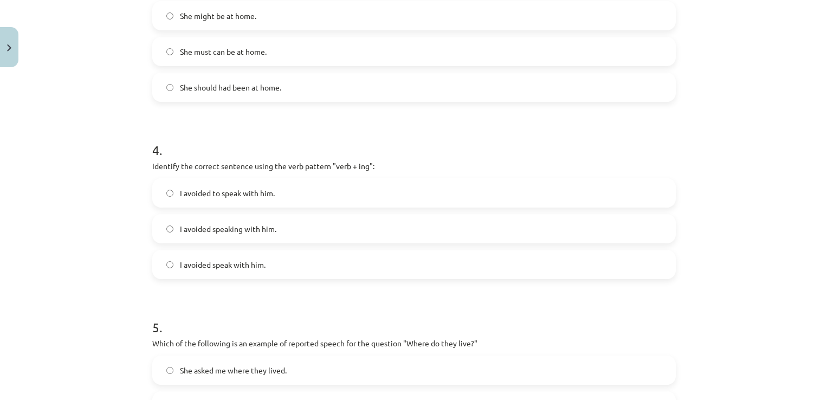
scroll to position [625, 0]
click at [252, 260] on span "I avoided speak with him." at bounding box center [223, 263] width 86 height 11
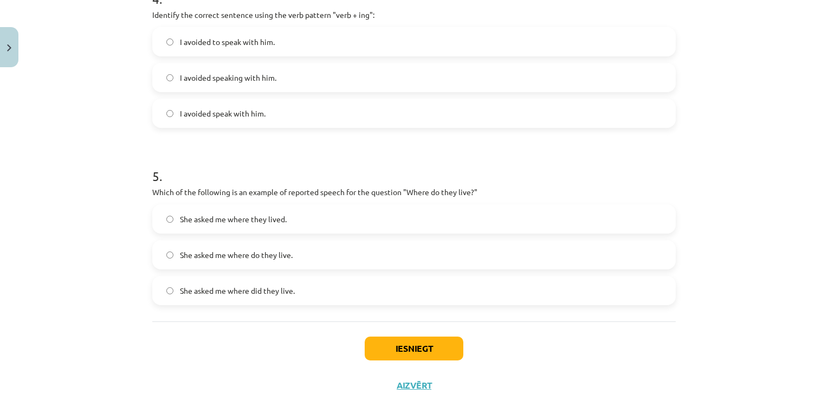
scroll to position [785, 0]
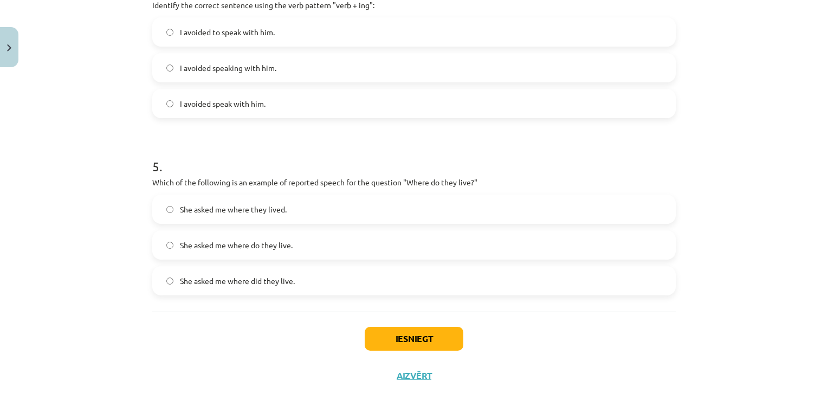
click at [238, 250] on span "She asked me where do they live." at bounding box center [236, 245] width 113 height 11
click at [381, 340] on button "Iesniegt" at bounding box center [414, 339] width 99 height 24
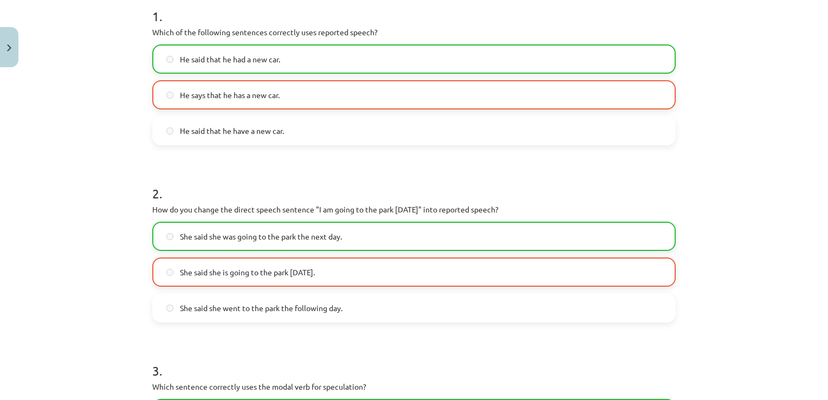
scroll to position [219, 0]
